Goal: Find specific page/section: Find specific page/section

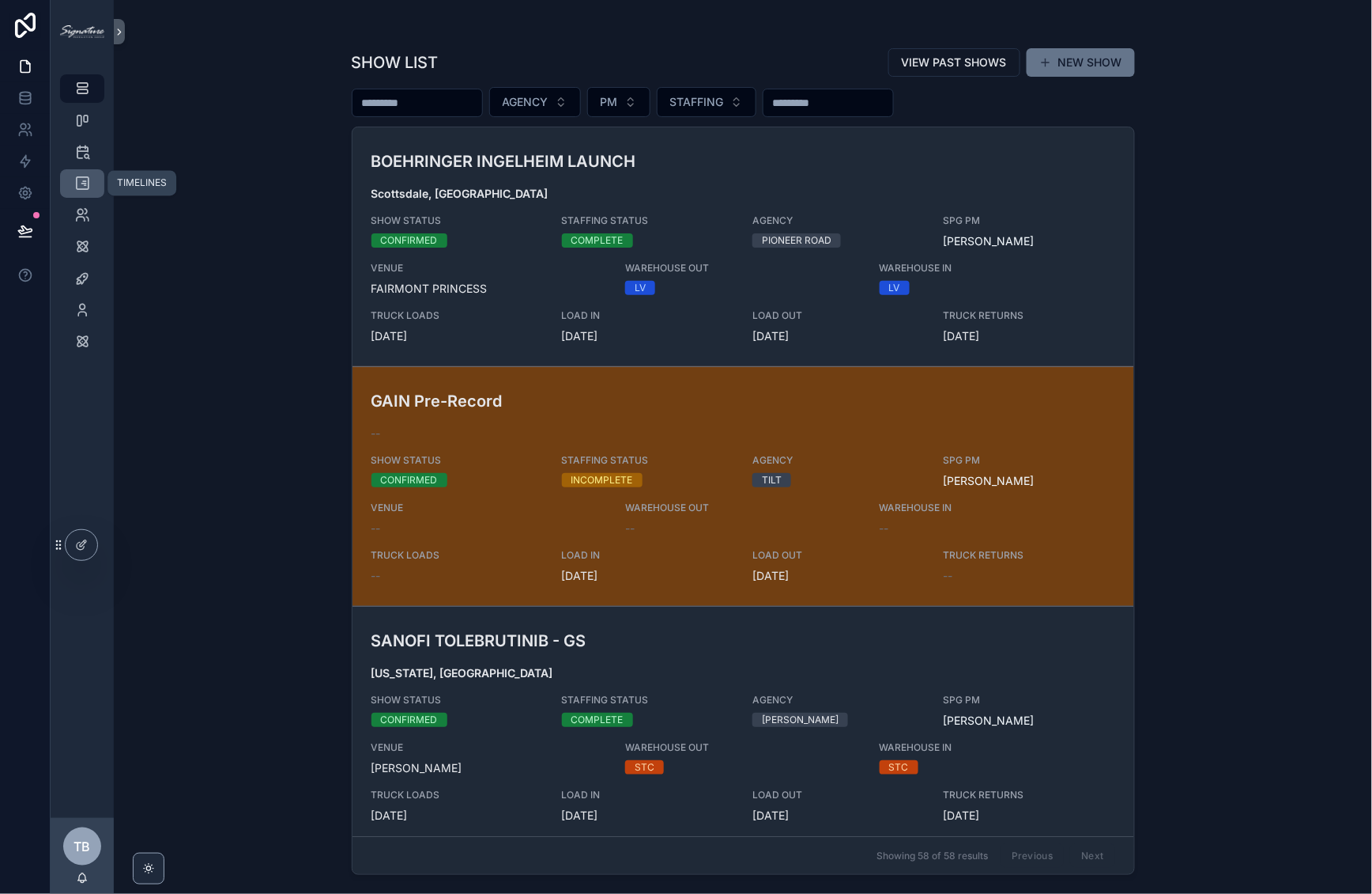
click at [82, 185] on icon "scrollable content" at bounding box center [82, 183] width 16 height 16
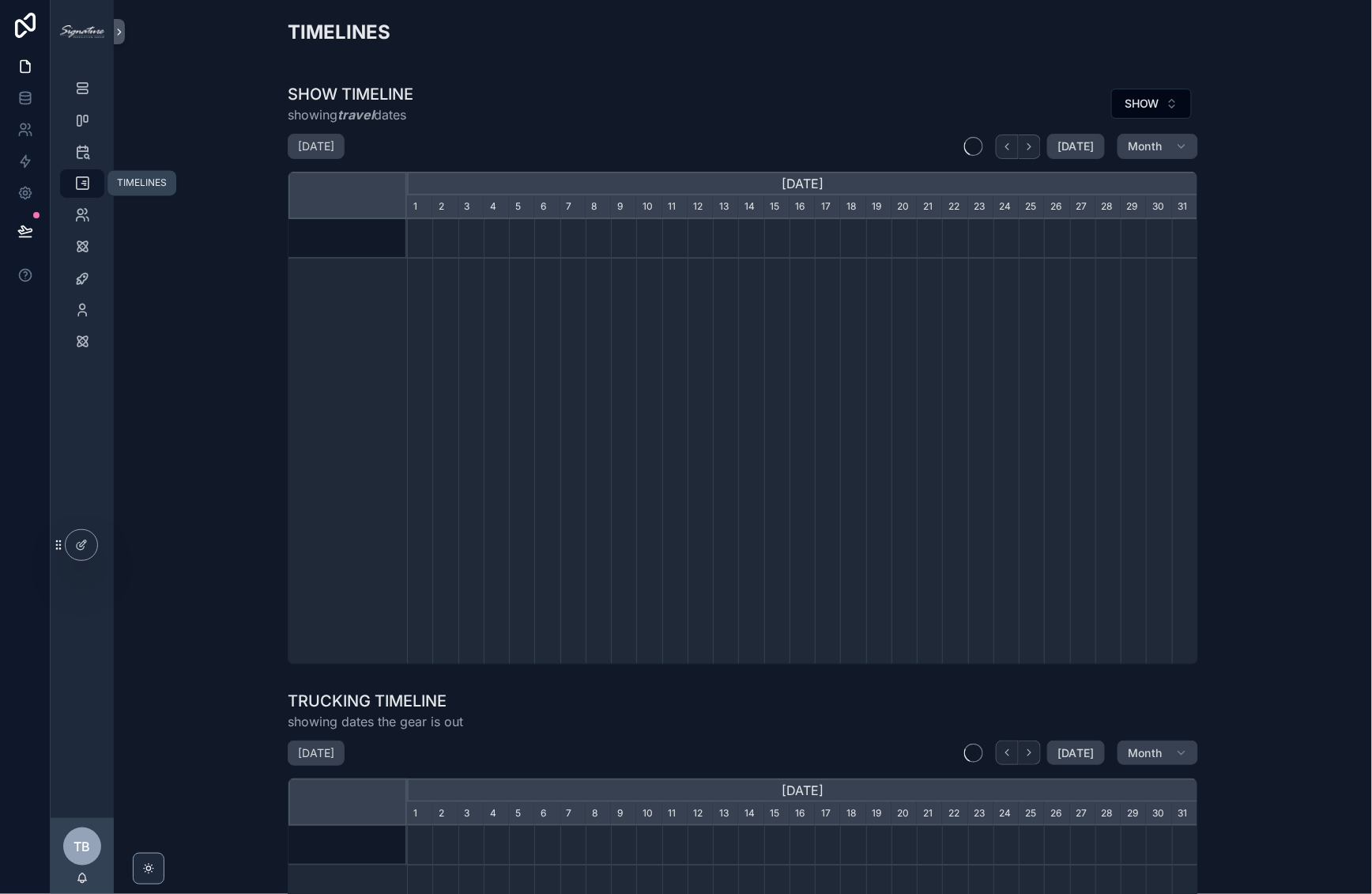
scroll to position [0, 791]
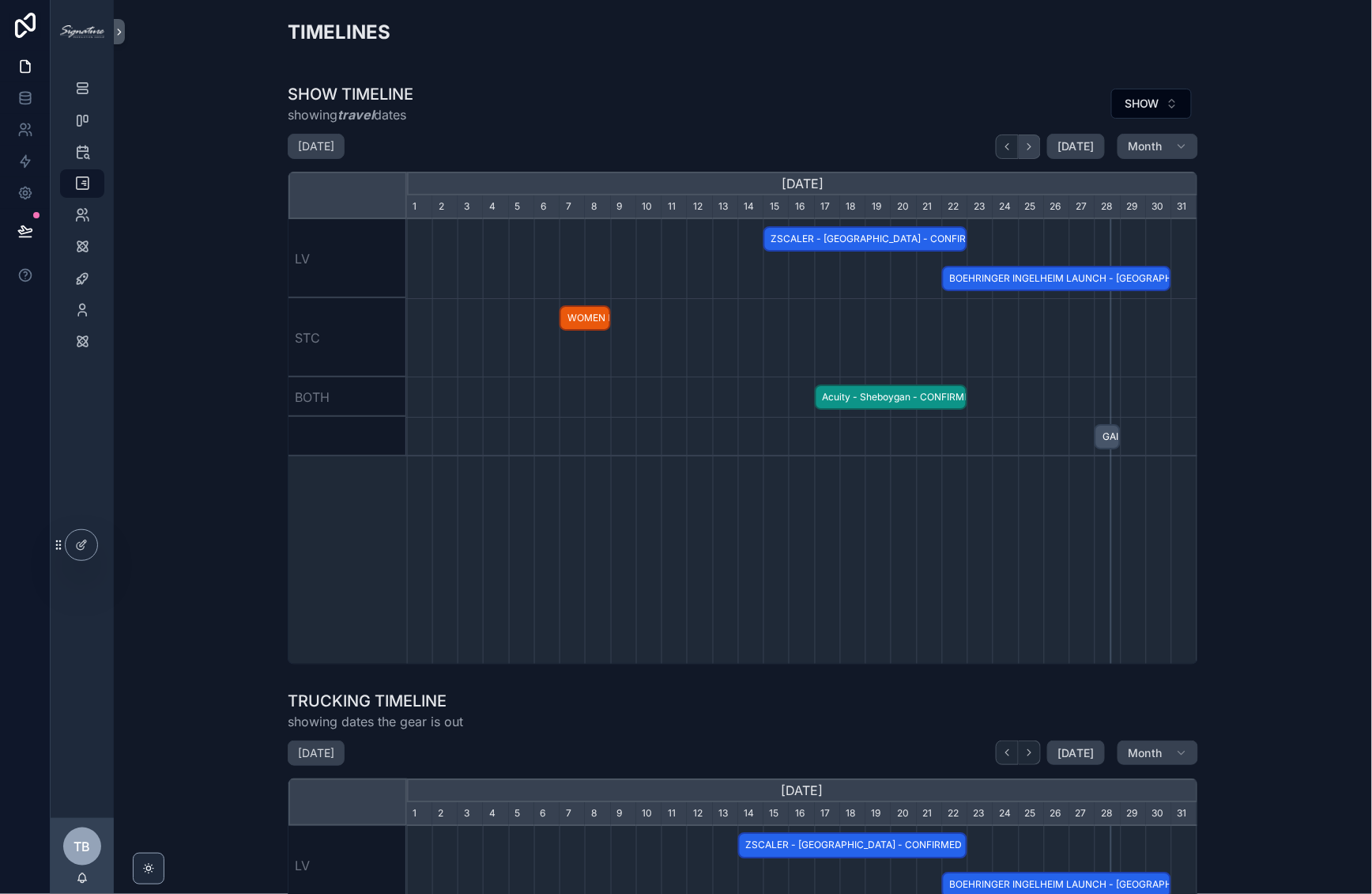
click at [1025, 151] on icon "scrollable content" at bounding box center [1029, 146] width 12 height 12
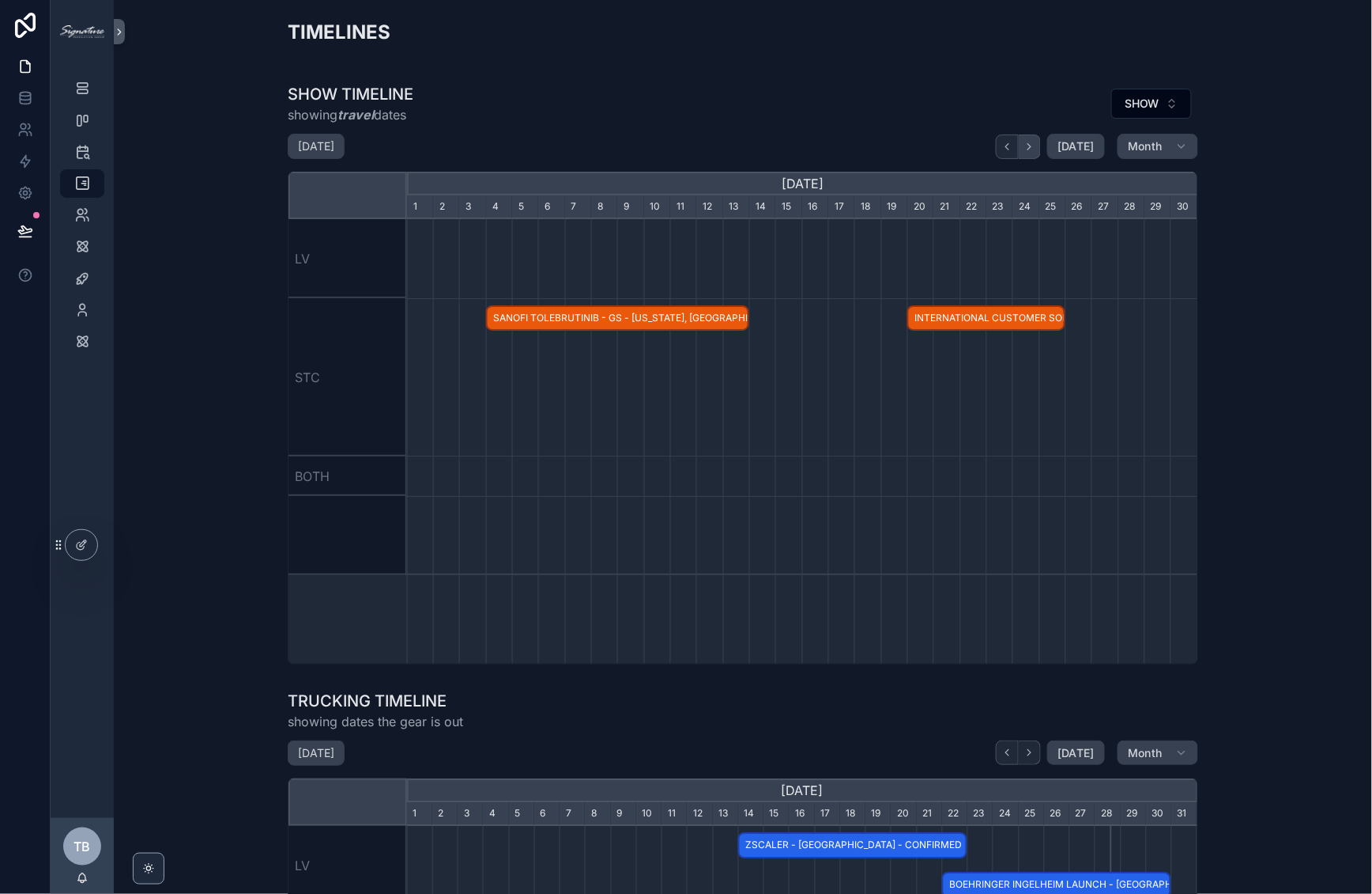
click at [1025, 151] on icon "scrollable content" at bounding box center [1029, 146] width 12 height 12
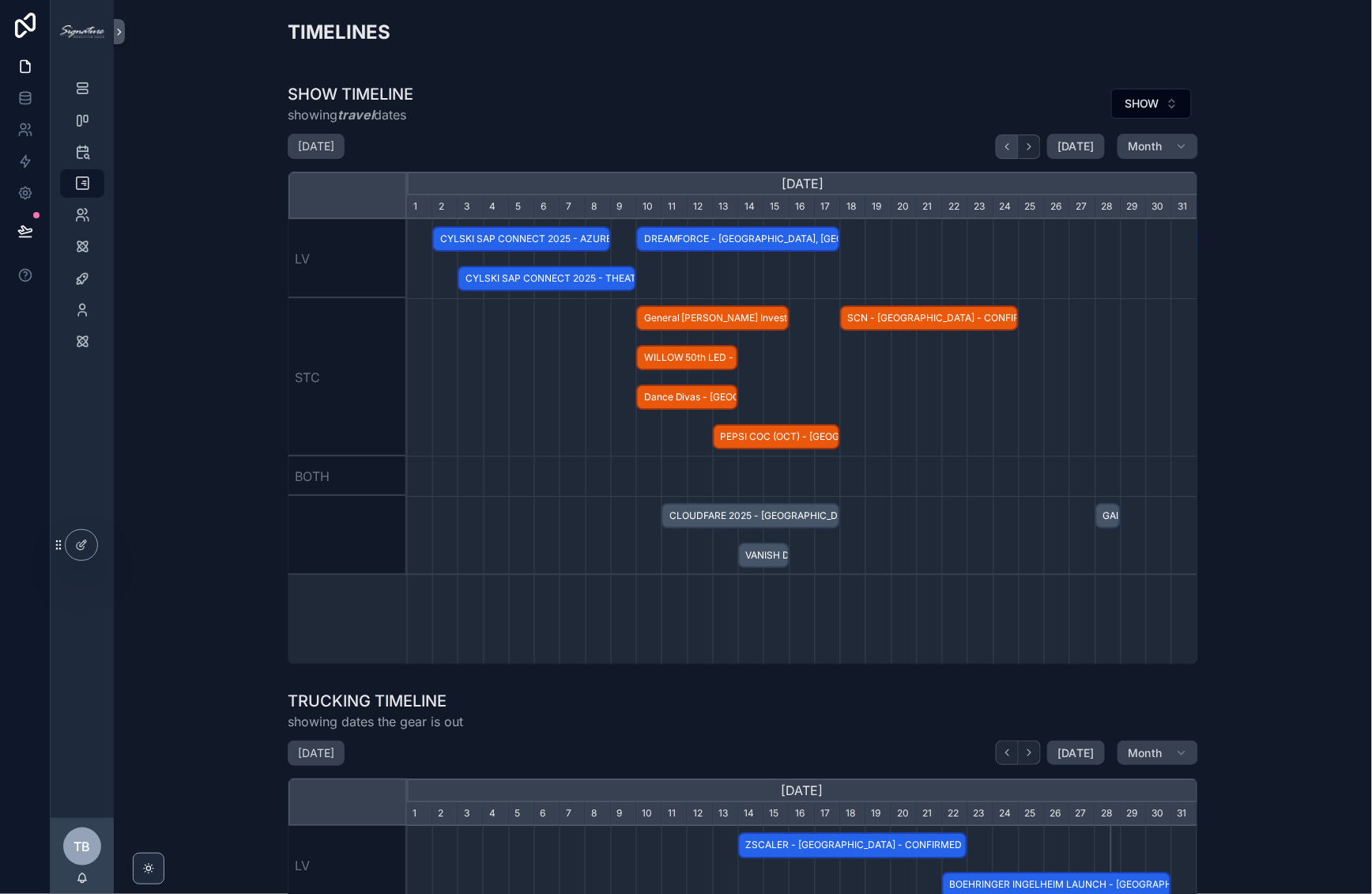
click at [1007, 147] on icon "scrollable content" at bounding box center [1007, 146] width 3 height 6
